Goal: Task Accomplishment & Management: Use online tool/utility

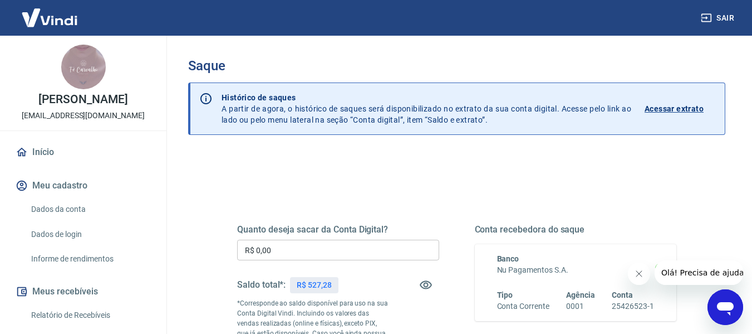
click at [343, 253] on input "R$ 0,00" at bounding box center [338, 249] width 202 height 21
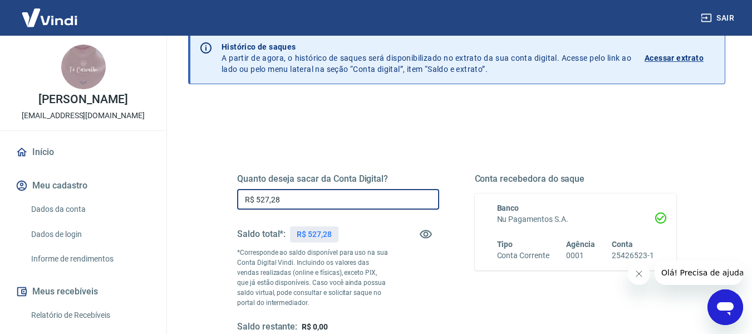
scroll to position [223, 0]
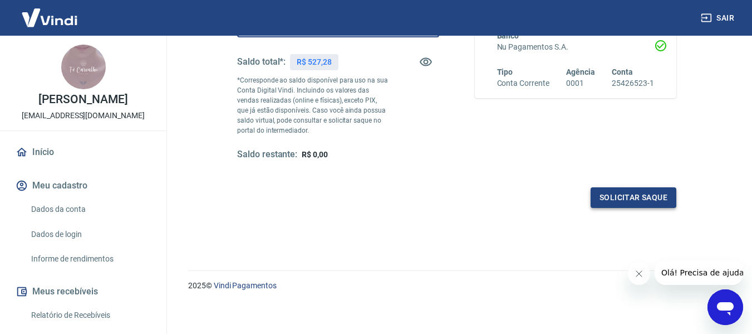
type input "R$ 527,28"
click at [646, 199] on button "Solicitar saque" at bounding box center [634, 197] width 86 height 21
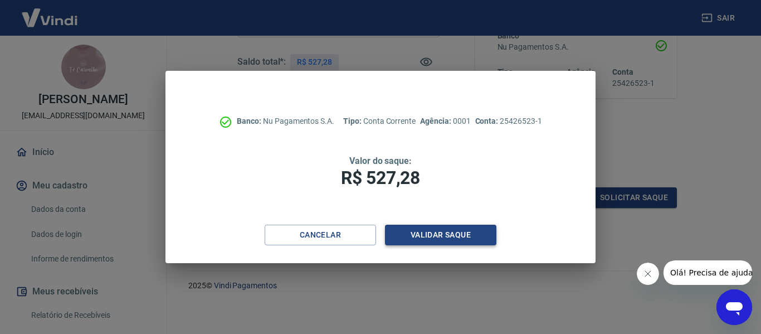
click at [471, 243] on button "Validar saque" at bounding box center [440, 234] width 111 height 21
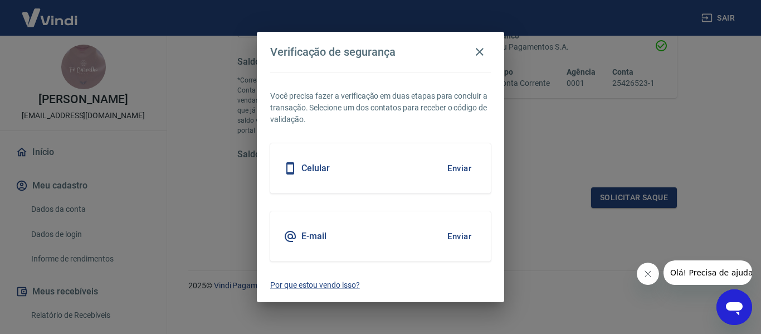
click at [471, 221] on div "E-mail Enviar" at bounding box center [380, 236] width 221 height 50
click at [466, 169] on button "Enviar" at bounding box center [459, 168] width 36 height 23
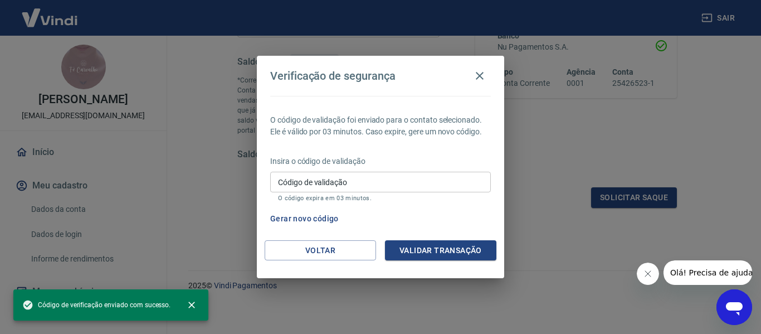
drag, startPoint x: 461, startPoint y: 175, endPoint x: 456, endPoint y: 170, distance: 6.7
click at [458, 173] on input "Código de validação" at bounding box center [380, 182] width 221 height 21
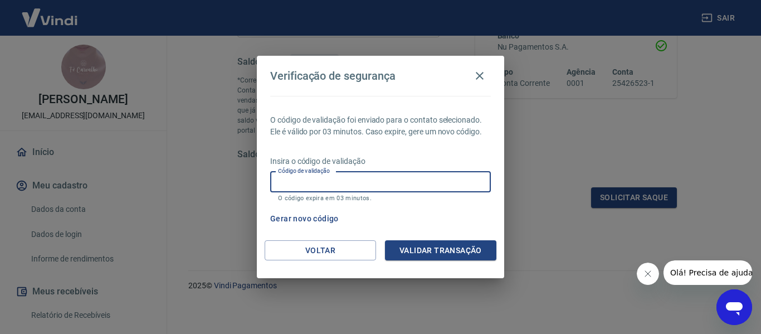
click at [451, 138] on div "O código de validação foi enviado para o contato selecionado. Ele é válido por …" at bounding box center [380, 168] width 247 height 144
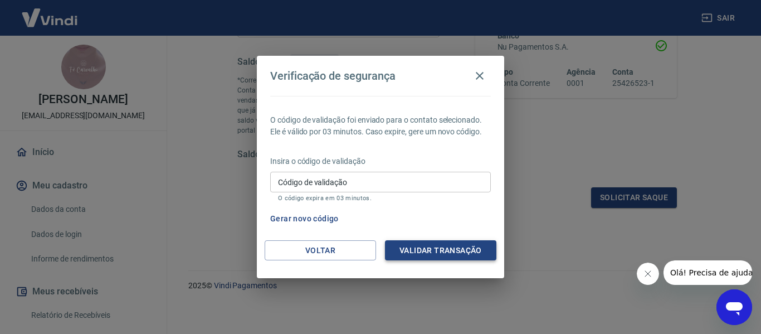
click at [422, 253] on button "Validar transação" at bounding box center [440, 250] width 111 height 21
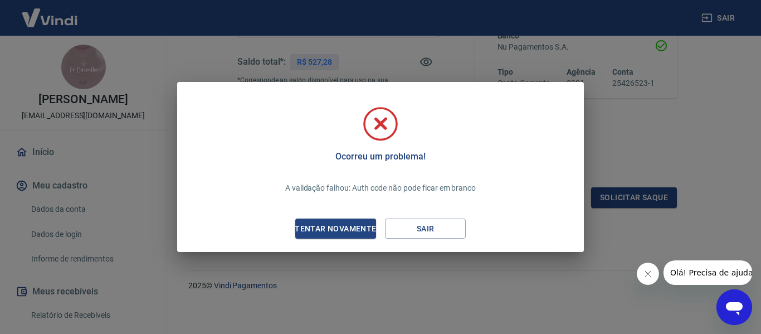
click at [341, 239] on div "Ocorreu um problema! A validação falhou: Auth code não pode ficar em branco Ten…" at bounding box center [380, 169] width 389 height 148
click at [340, 235] on div "Tentar novamente" at bounding box center [335, 229] width 108 height 14
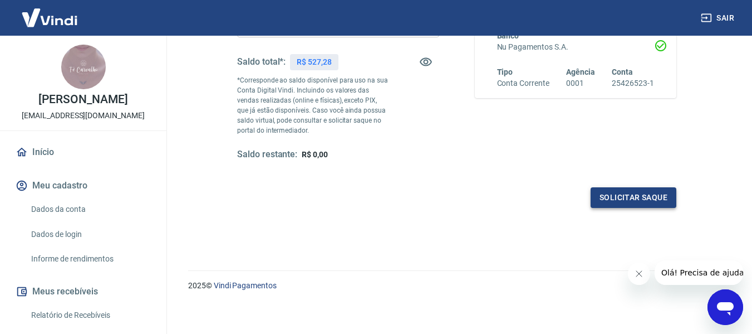
click at [629, 204] on button "Solicitar saque" at bounding box center [634, 197] width 86 height 21
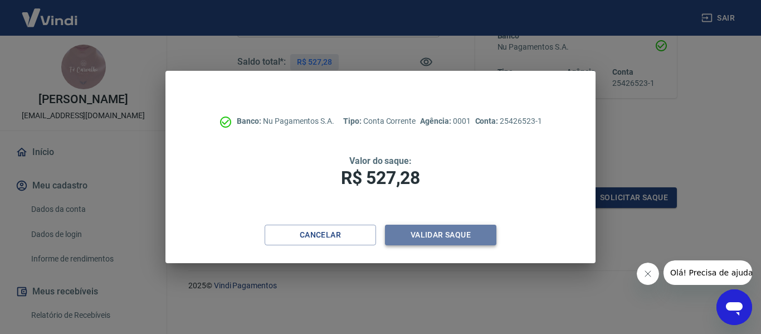
click at [470, 234] on button "Validar saque" at bounding box center [440, 234] width 111 height 21
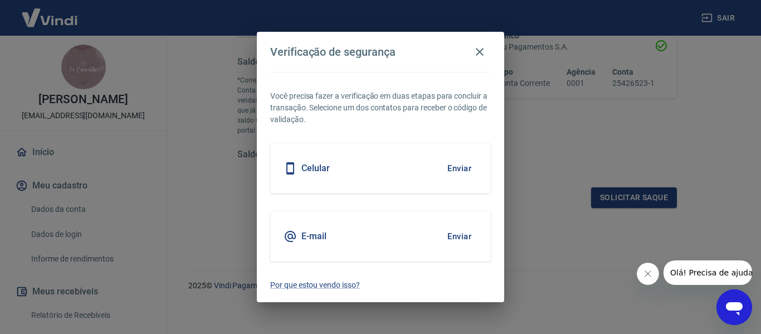
drag, startPoint x: 457, startPoint y: 169, endPoint x: 451, endPoint y: 155, distance: 15.2
click at [456, 170] on button "Enviar" at bounding box center [459, 168] width 36 height 23
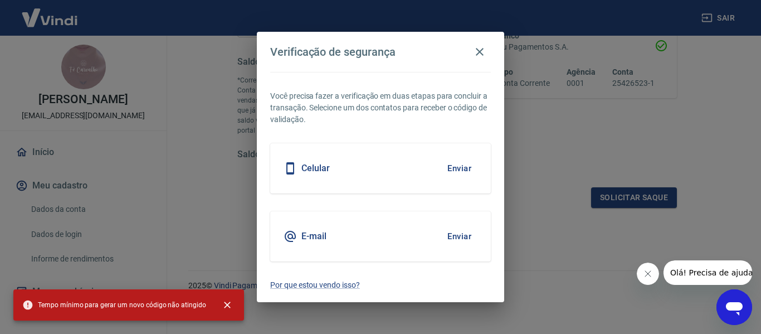
click at [444, 162] on button "Enviar" at bounding box center [459, 168] width 36 height 23
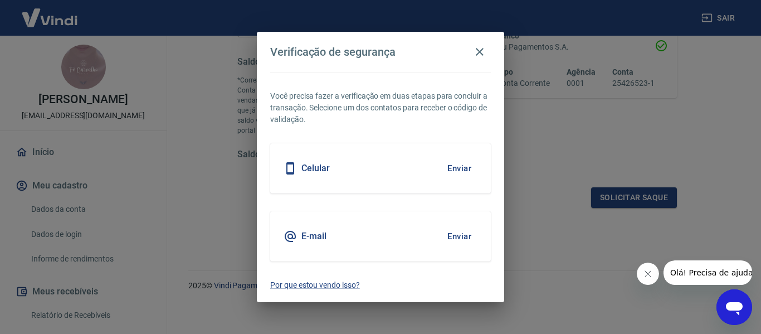
click at [467, 231] on button "Enviar" at bounding box center [459, 235] width 36 height 23
click at [469, 232] on button "Enviar" at bounding box center [459, 235] width 36 height 23
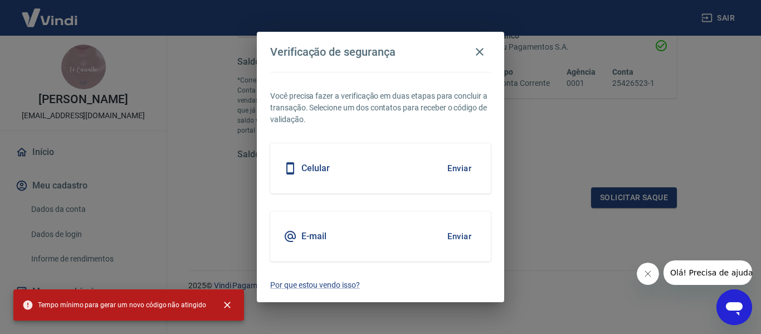
drag, startPoint x: 760, startPoint y: 164, endPoint x: 755, endPoint y: 157, distance: 8.0
click at [759, 162] on div "Verificação de segurança Você precisa fazer a verificação em duas etapas para c…" at bounding box center [380, 167] width 761 height 334
click at [470, 234] on button "Enviar" at bounding box center [459, 235] width 36 height 23
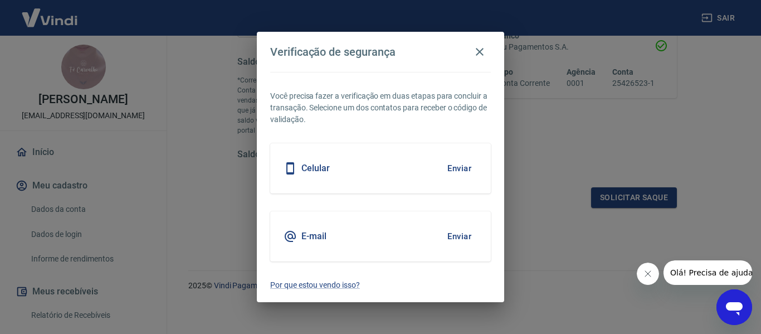
click at [475, 236] on button "Enviar" at bounding box center [459, 235] width 36 height 23
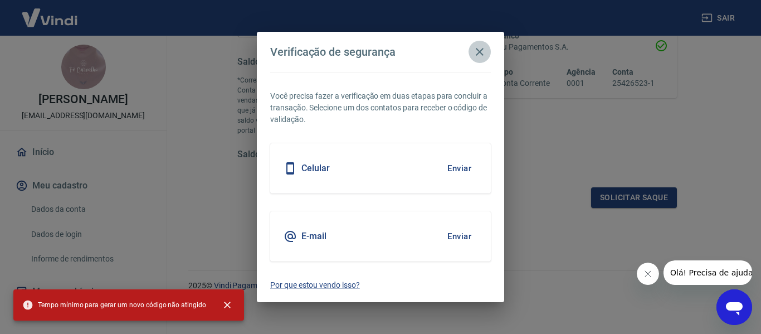
click at [481, 56] on icon "button" at bounding box center [479, 51] width 13 height 13
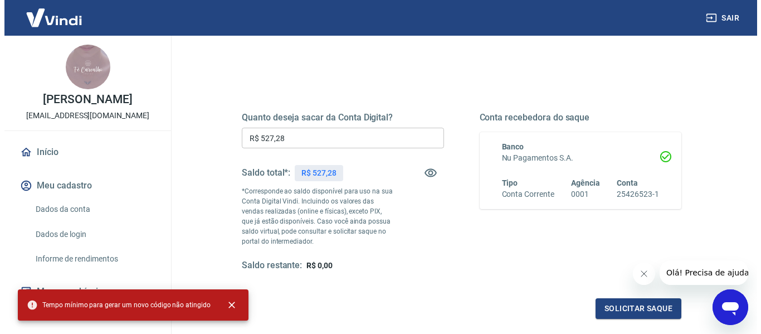
scroll to position [111, 0]
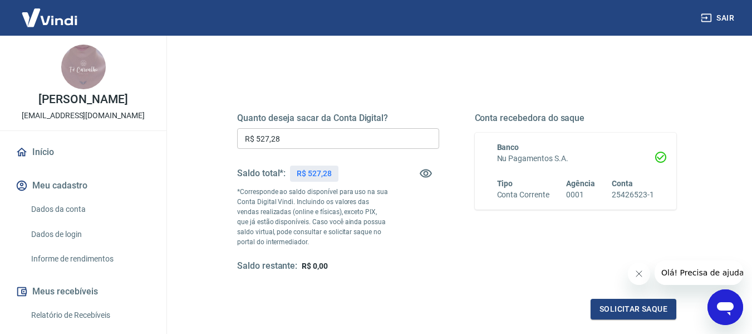
click at [637, 320] on div "Quanto deseja sacar da Conta Digital? R$ 527,28 ​ Saldo total*: R$ 527,28 *Corr…" at bounding box center [457, 197] width 466 height 269
click at [635, 315] on button "Solicitar saque" at bounding box center [634, 309] width 86 height 21
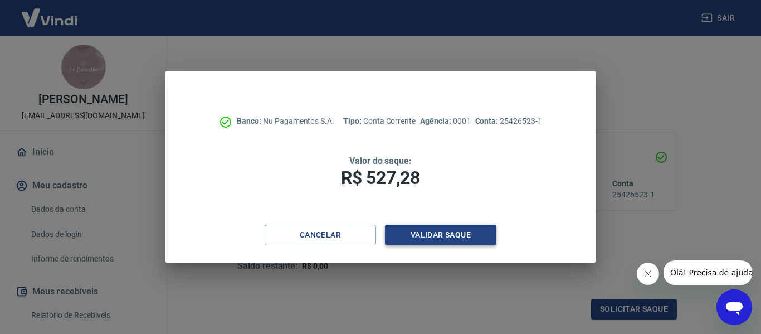
click at [461, 242] on button "Validar saque" at bounding box center [440, 234] width 111 height 21
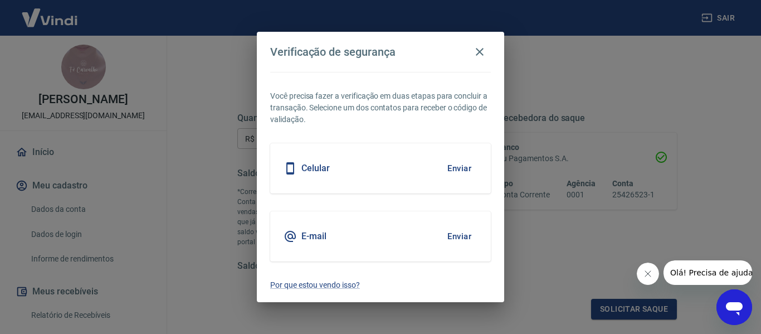
click at [465, 237] on button "Enviar" at bounding box center [459, 235] width 36 height 23
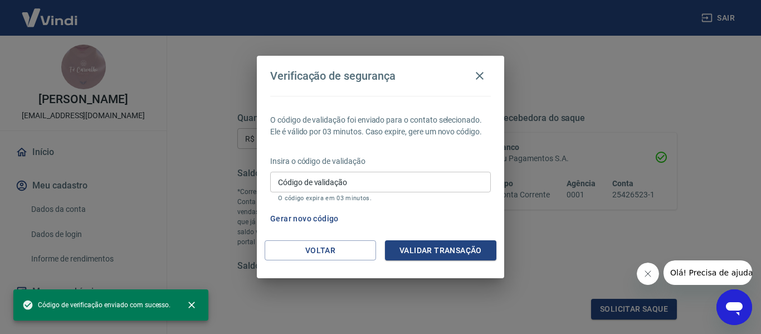
click at [383, 177] on input "Código de validação" at bounding box center [380, 182] width 221 height 21
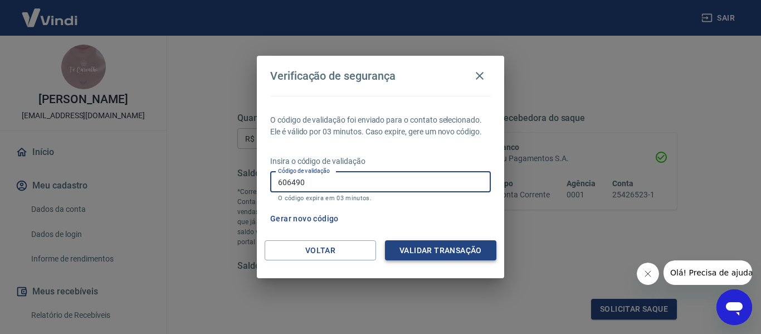
type input "606490"
click at [451, 252] on button "Validar transação" at bounding box center [440, 250] width 111 height 21
